Goal: Task Accomplishment & Management: Manage account settings

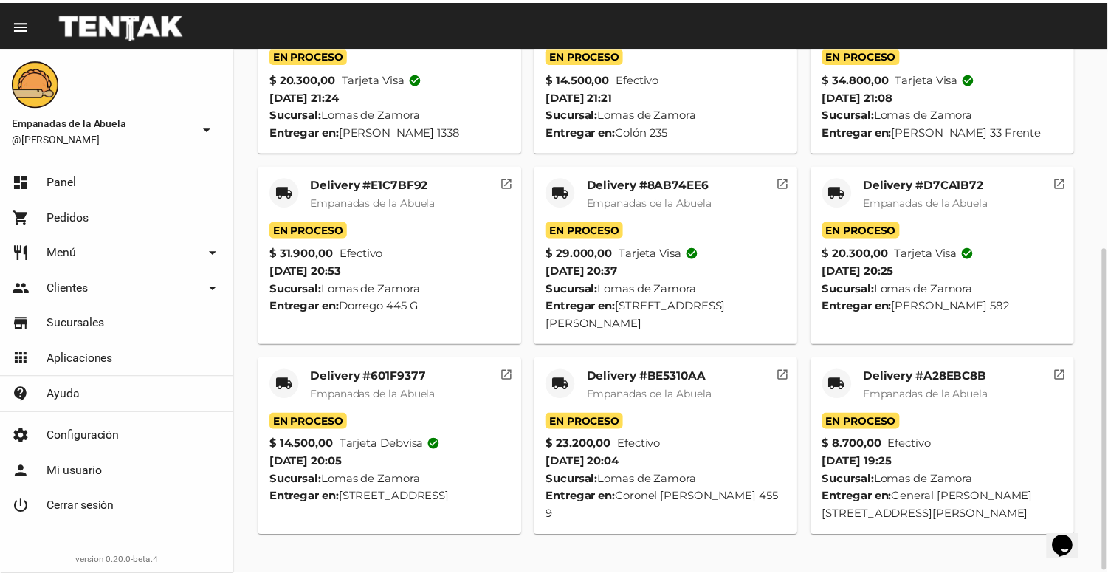
scroll to position [331, 0]
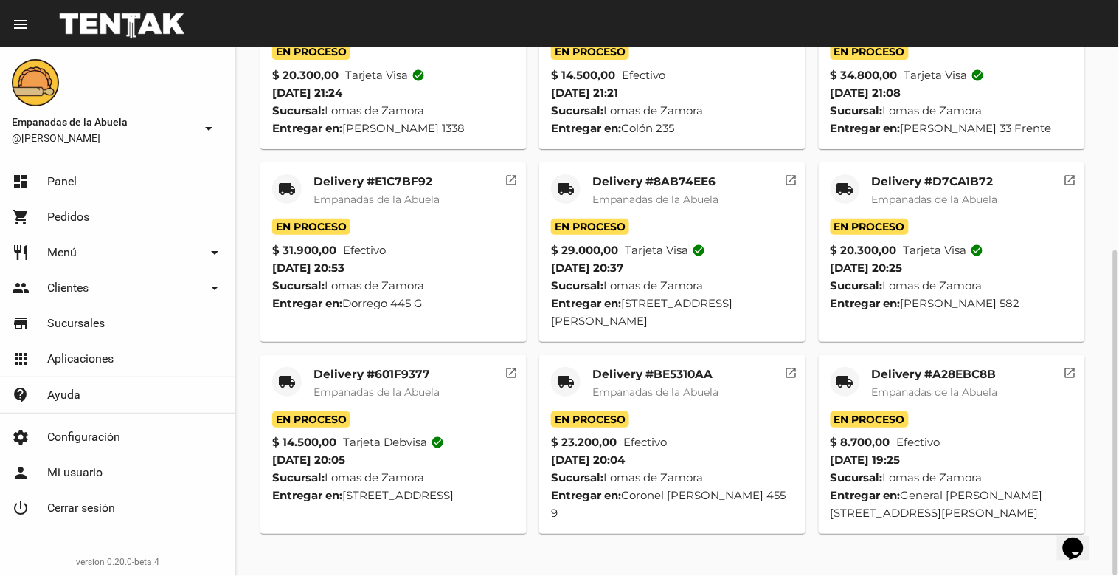
click at [919, 399] on div "Delivery #A28EBC8B Empanadas de la Abuela" at bounding box center [935, 389] width 126 height 44
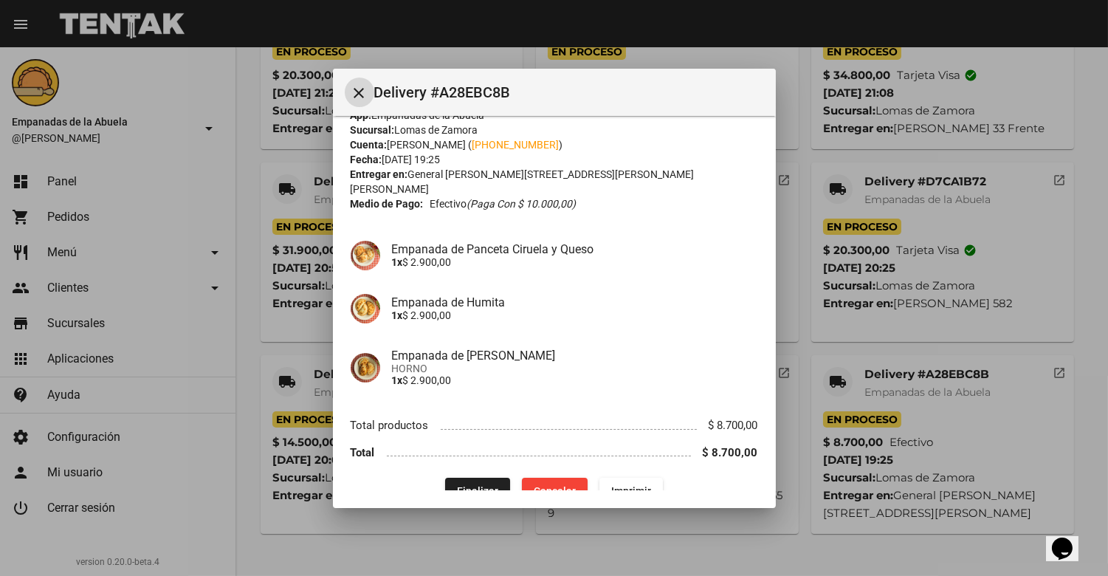
scroll to position [38, 0]
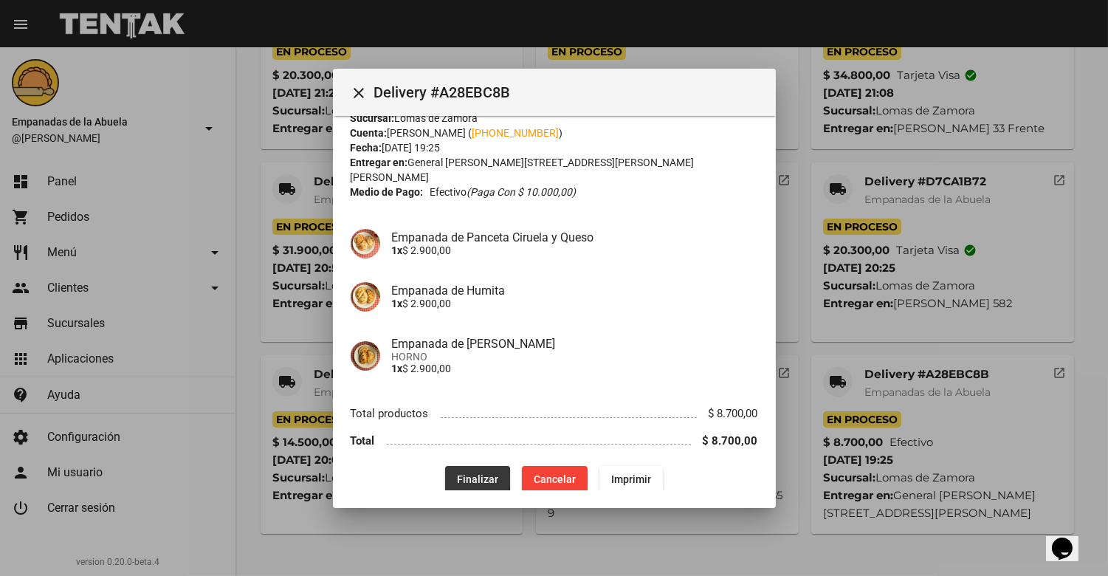
click at [468, 473] on span "Finalizar" at bounding box center [477, 479] width 41 height 12
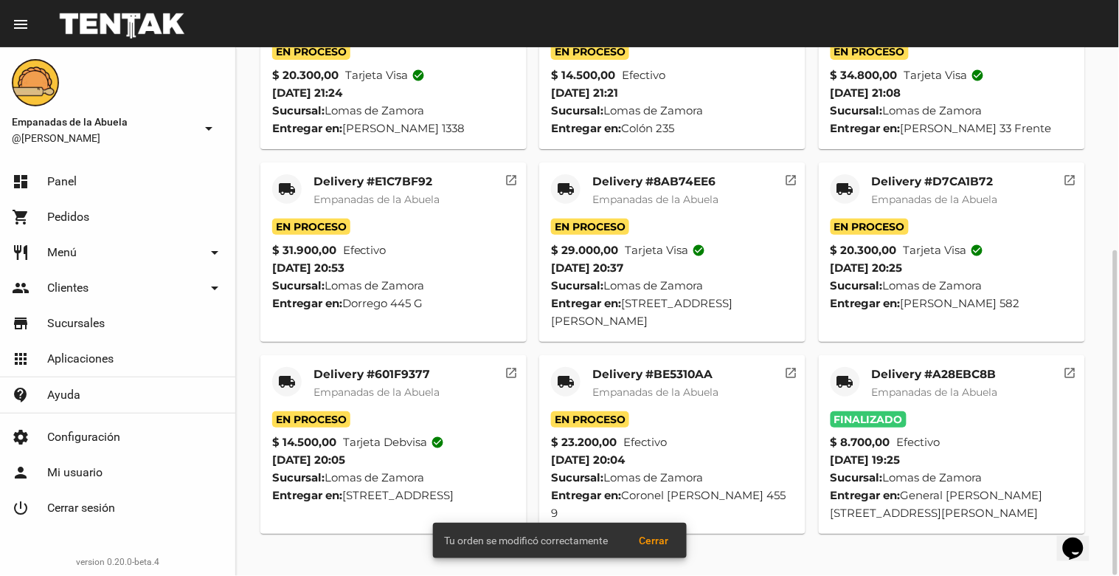
click at [666, 398] on span "Empanadas de la Abuela" at bounding box center [656, 391] width 126 height 13
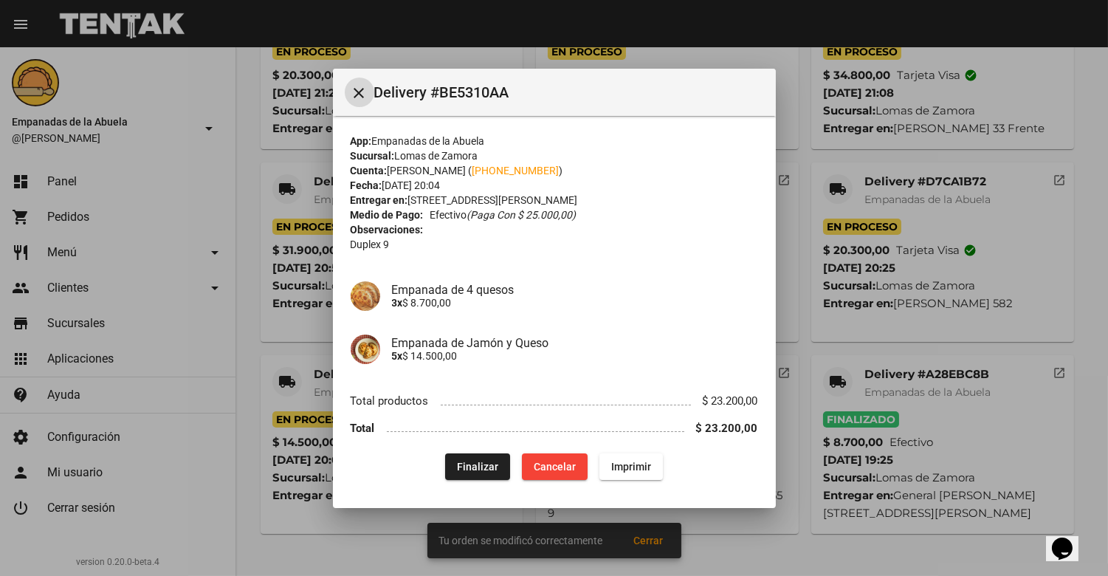
scroll to position [1, 0]
click at [467, 471] on button "Finalizar" at bounding box center [477, 465] width 65 height 27
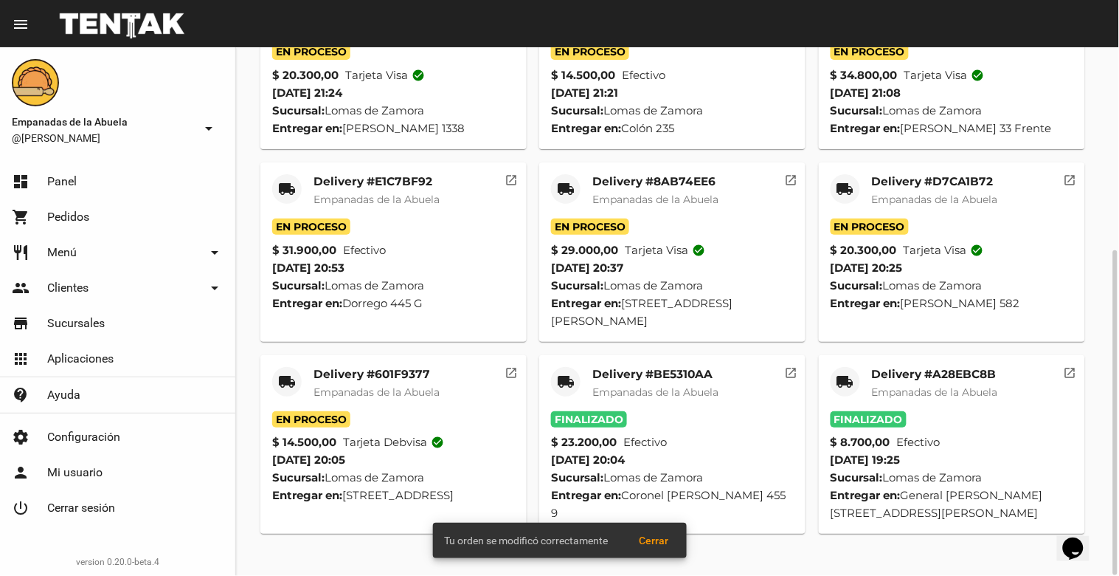
click at [368, 398] on span "Empanadas de la Abuela" at bounding box center [377, 391] width 126 height 13
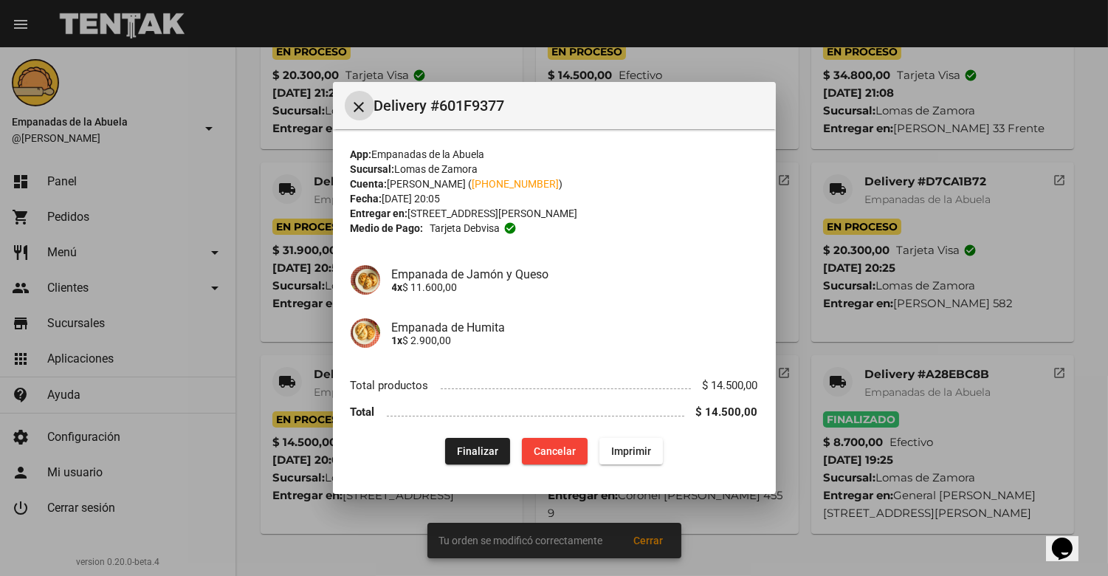
click at [478, 455] on span "Finalizar" at bounding box center [477, 451] width 41 height 12
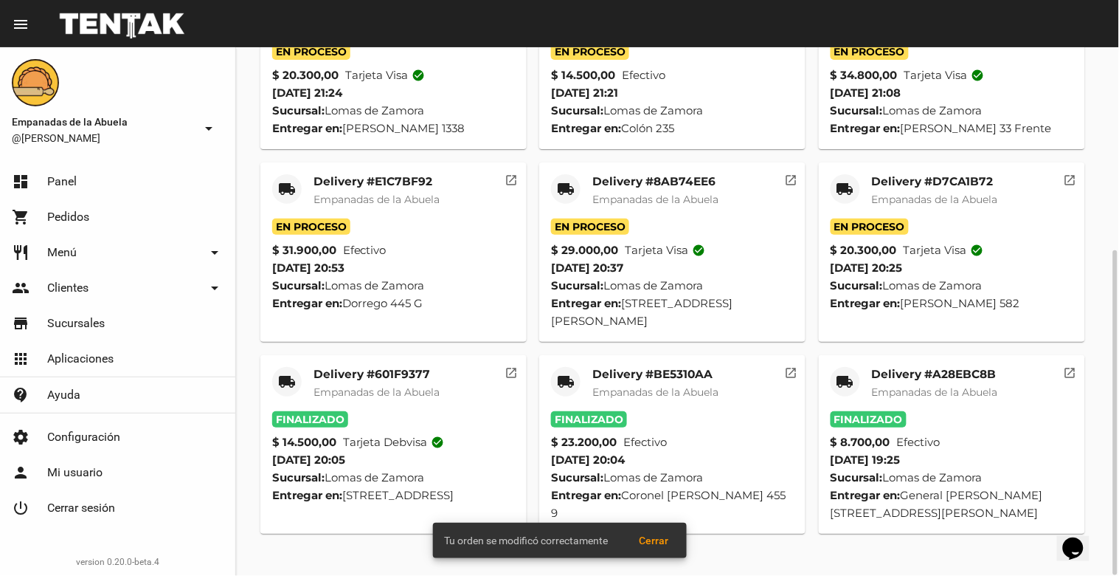
click at [950, 207] on div "Delivery #D7CA1B72 Empanadas de la Abuela" at bounding box center [935, 196] width 126 height 44
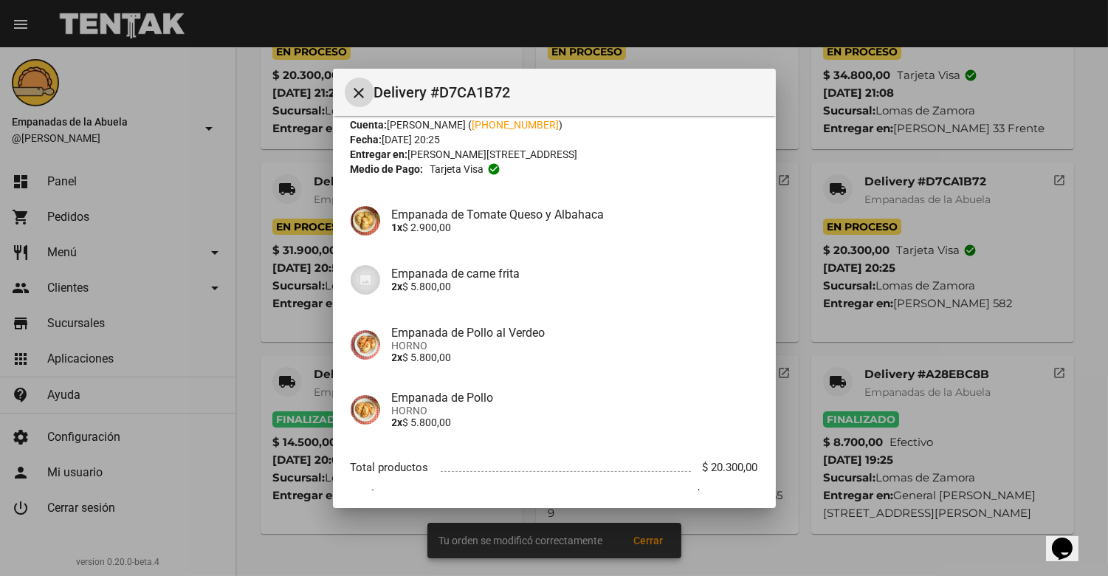
scroll to position [114, 0]
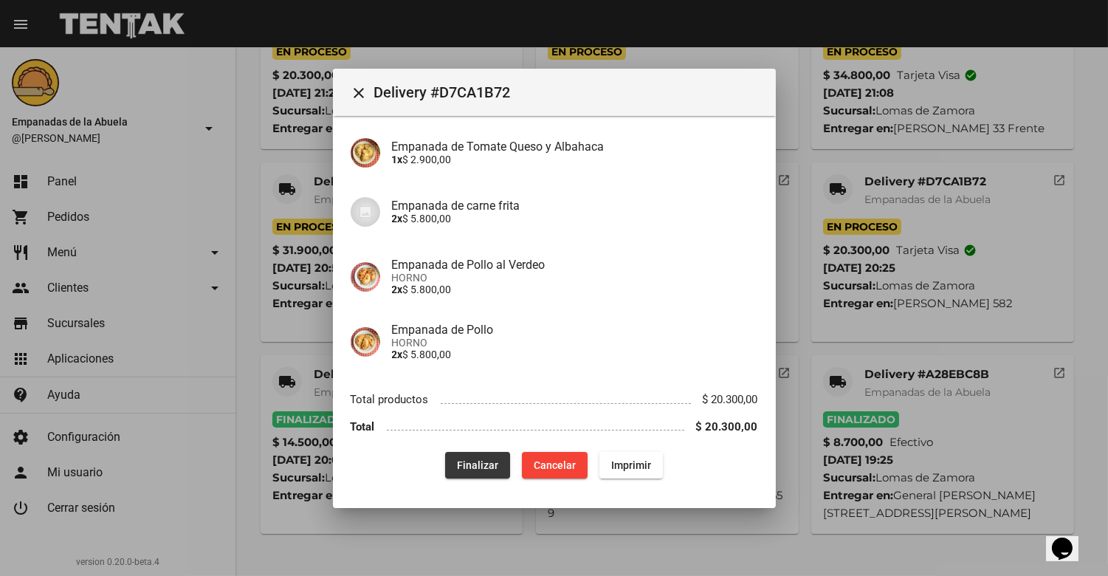
click at [488, 454] on button "Finalizar" at bounding box center [477, 465] width 65 height 27
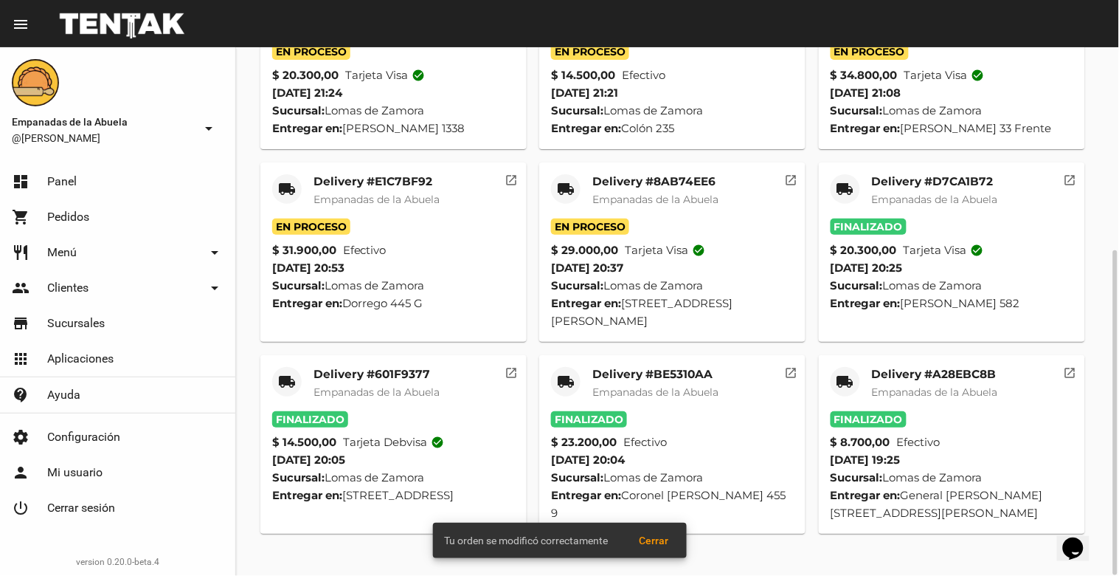
click at [645, 189] on mat-card-title "Delivery #8AB74EE6" at bounding box center [656, 181] width 126 height 15
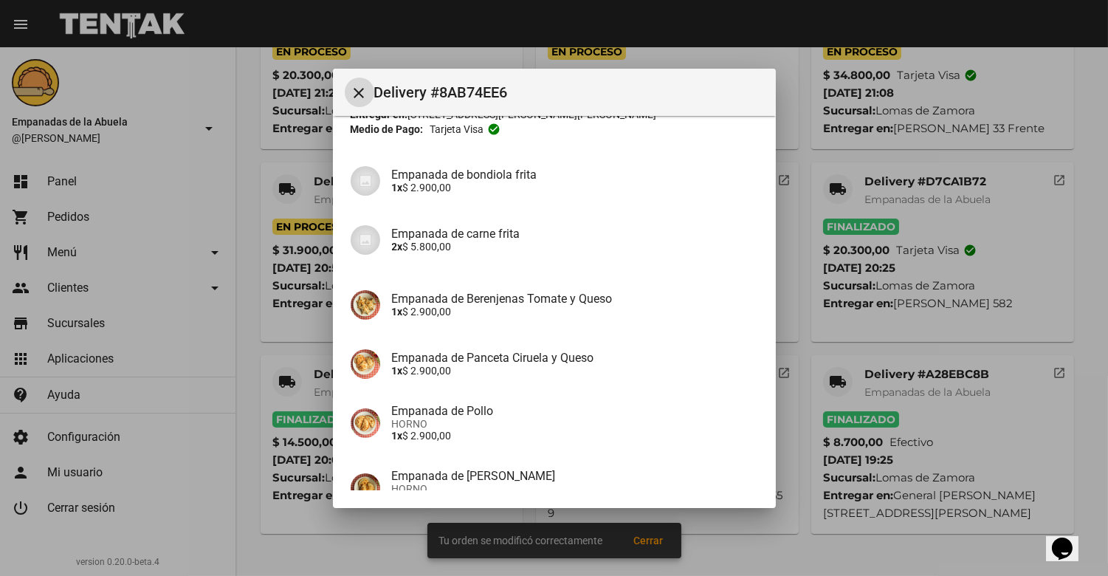
scroll to position [232, 0]
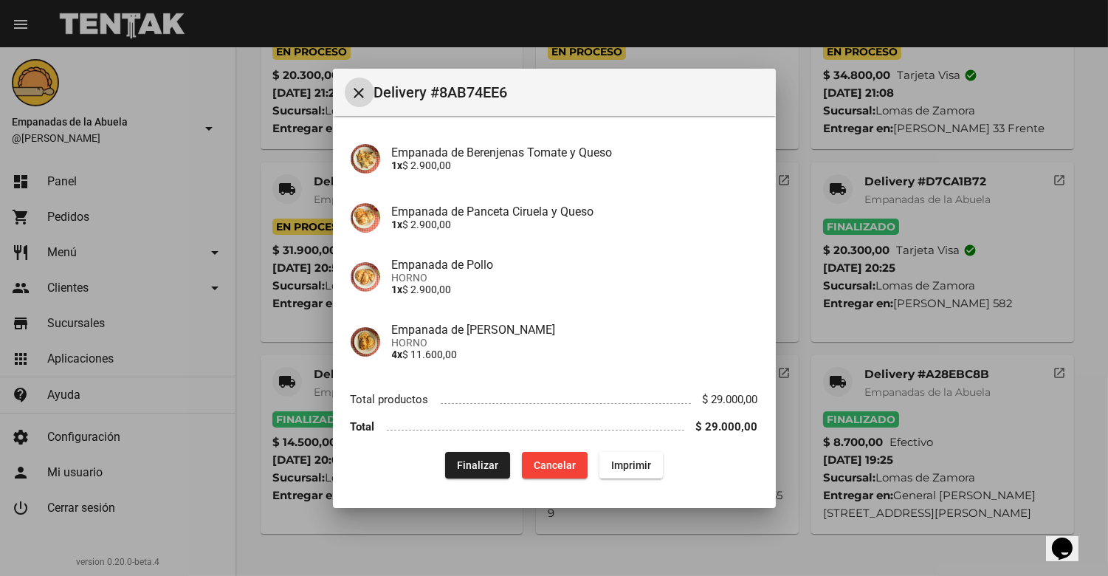
click at [449, 452] on button "Finalizar" at bounding box center [477, 465] width 65 height 27
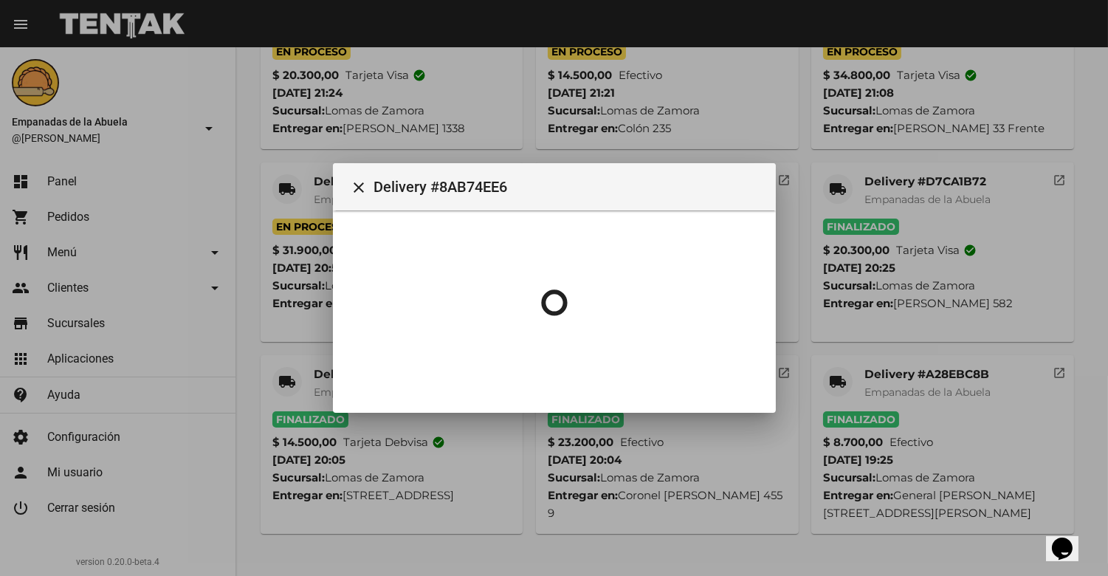
scroll to position [0, 0]
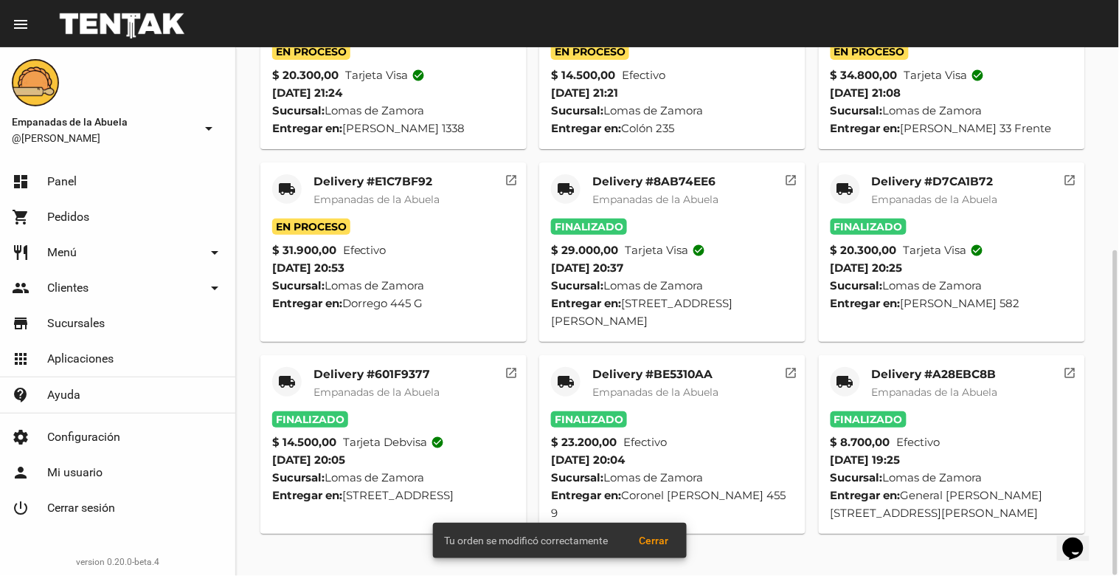
click at [404, 206] on span "Empanadas de la Abuela" at bounding box center [377, 199] width 126 height 13
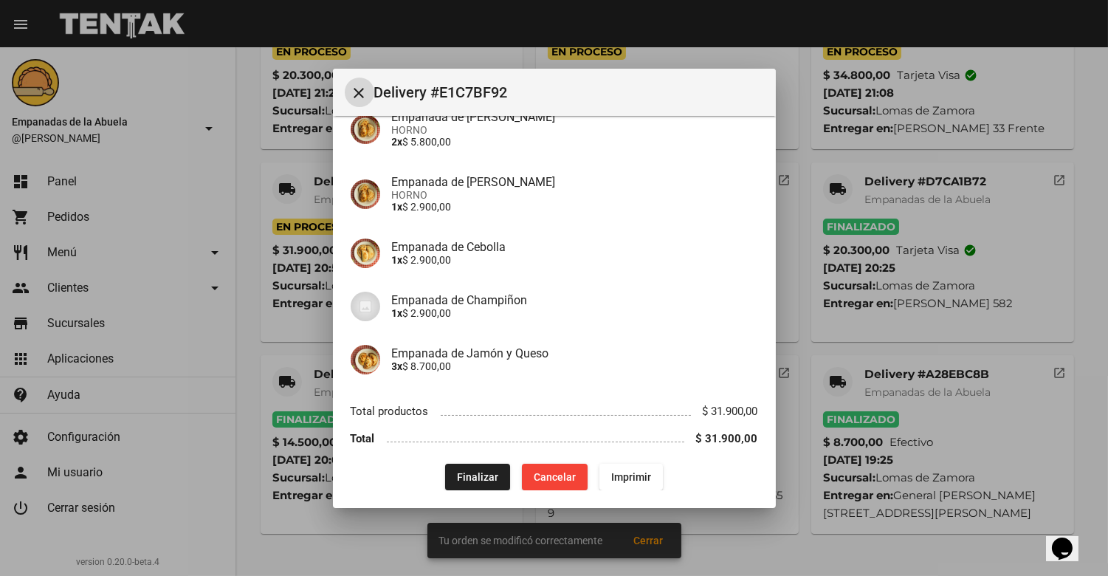
scroll to position [328, 0]
click at [466, 469] on span "Finalizar" at bounding box center [477, 475] width 41 height 12
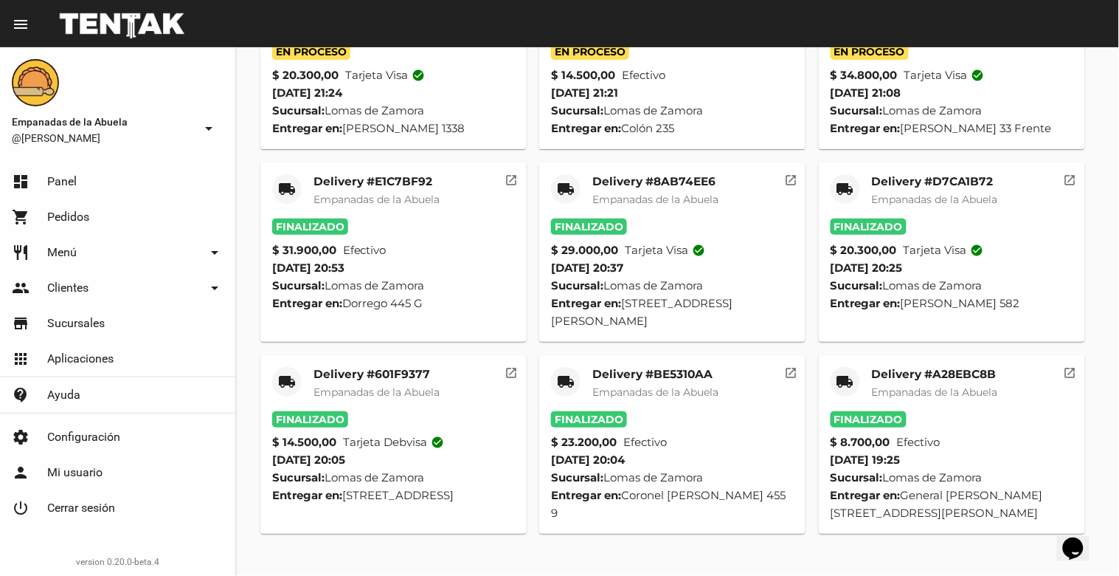
scroll to position [0, 0]
